Goal: Find specific page/section: Find specific page/section

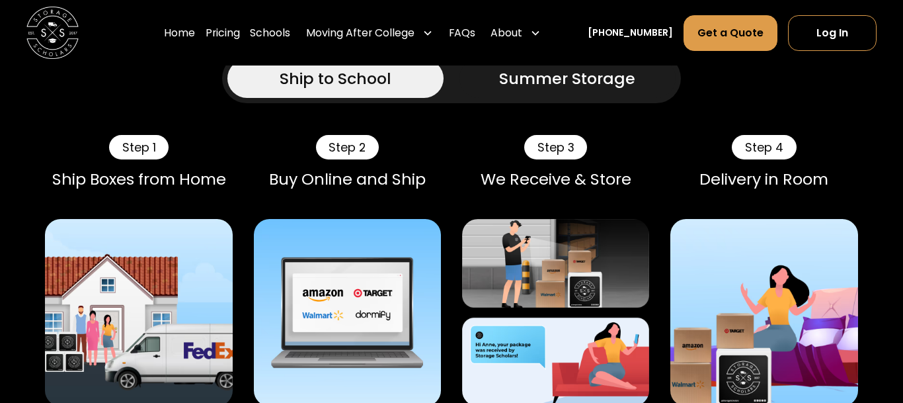
scroll to position [1158, 0]
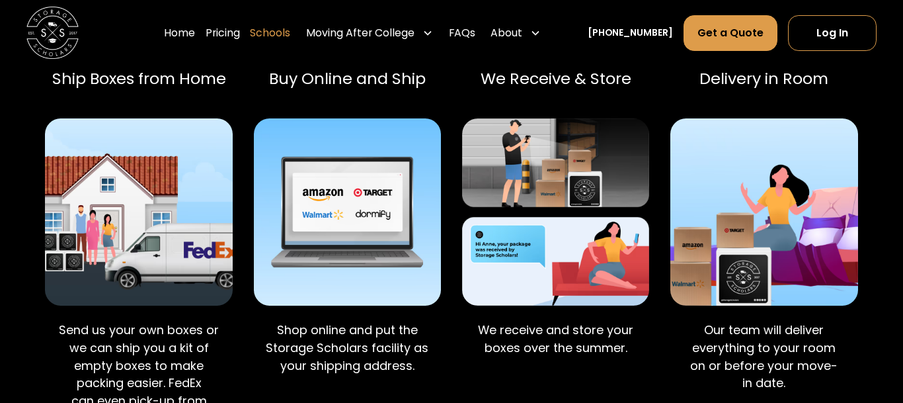
click at [287, 33] on link "Schools" at bounding box center [270, 33] width 40 height 36
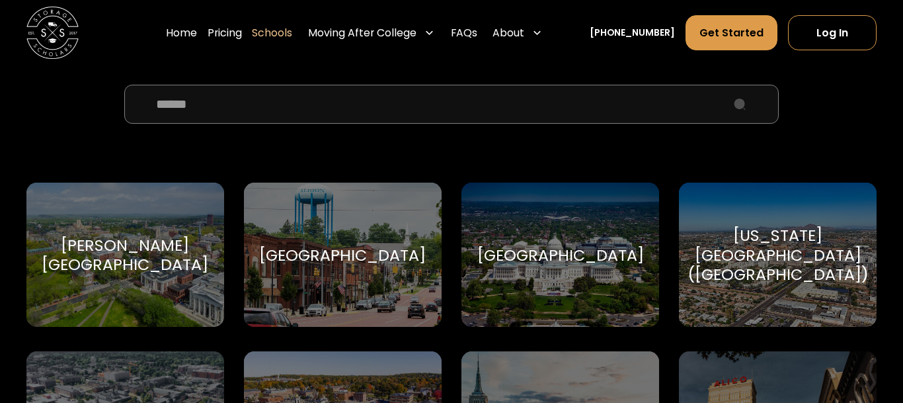
click at [324, 110] on input "School Select Form" at bounding box center [451, 104] width 655 height 39
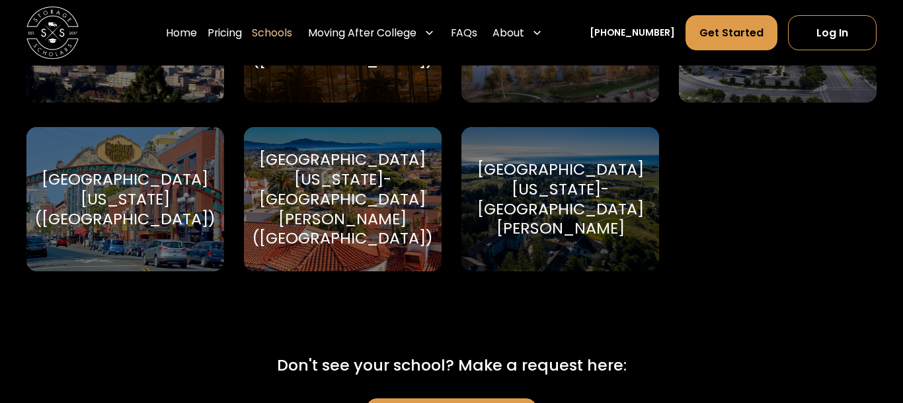
scroll to position [639, 0]
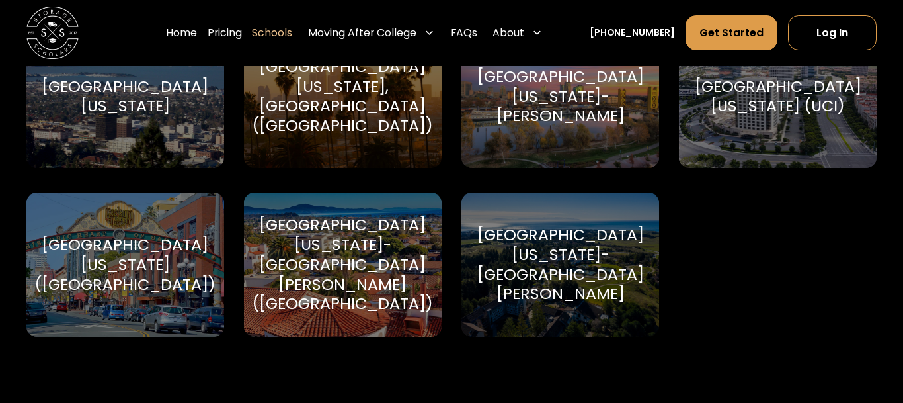
type input "**********"
click at [315, 121] on div "[GEOGRAPHIC_DATA][US_STATE], [GEOGRAPHIC_DATA] ([GEOGRAPHIC_DATA])" at bounding box center [342, 96] width 181 height 79
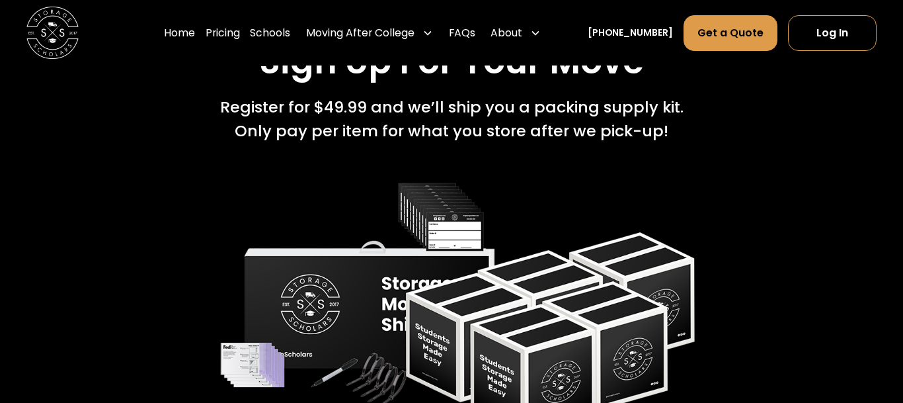
scroll to position [1980, 0]
